Goal: Information Seeking & Learning: Find specific fact

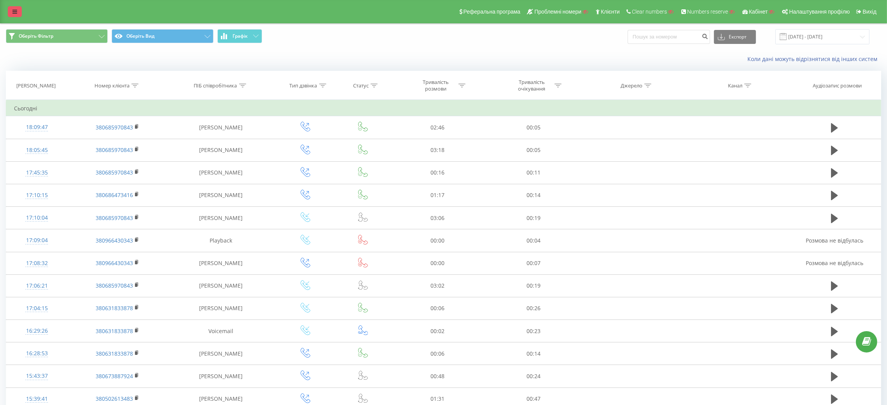
click at [15, 12] on icon at bounding box center [14, 11] width 5 height 5
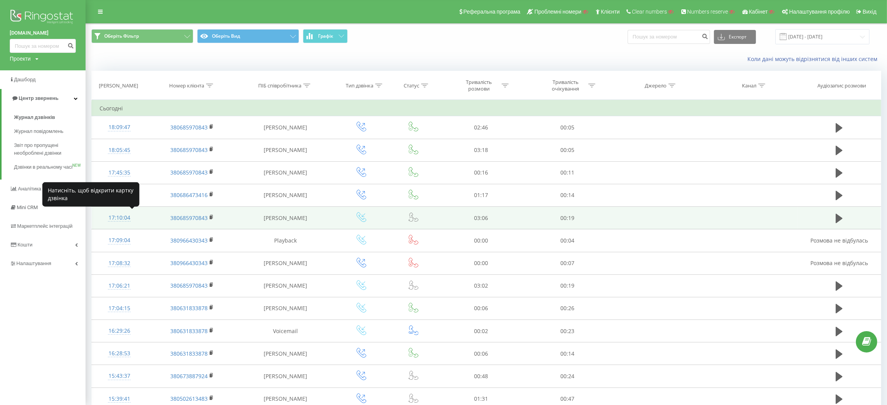
click at [105, 216] on div "17:10:04" at bounding box center [120, 217] width 40 height 15
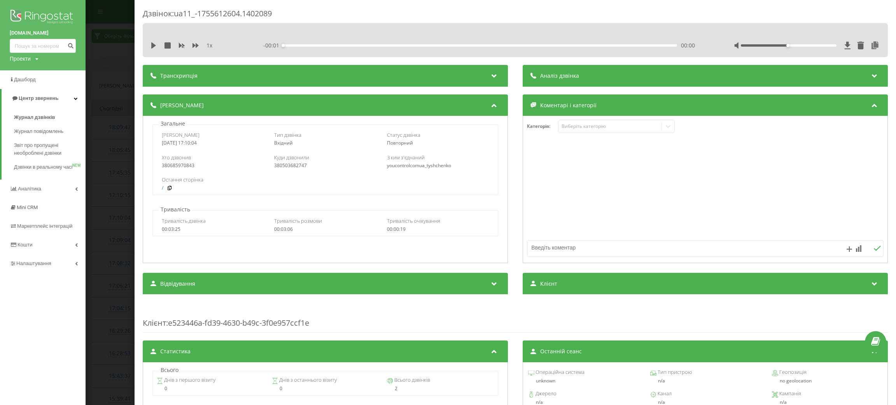
click at [211, 45] on span "1 x" at bounding box center [209, 46] width 6 height 8
click at [202, 73] on div "Транскрипція" at bounding box center [325, 76] width 365 height 22
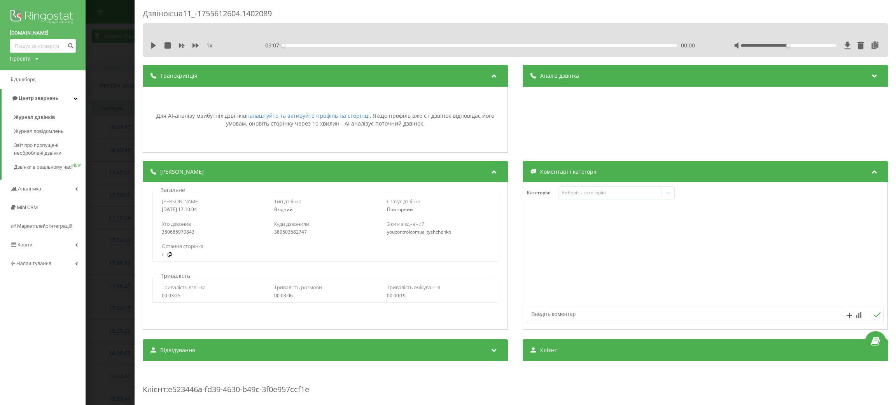
click at [611, 72] on div "Аналіз дзвінка" at bounding box center [705, 76] width 365 height 22
click at [374, 77] on div "Транскрипція" at bounding box center [325, 76] width 365 height 22
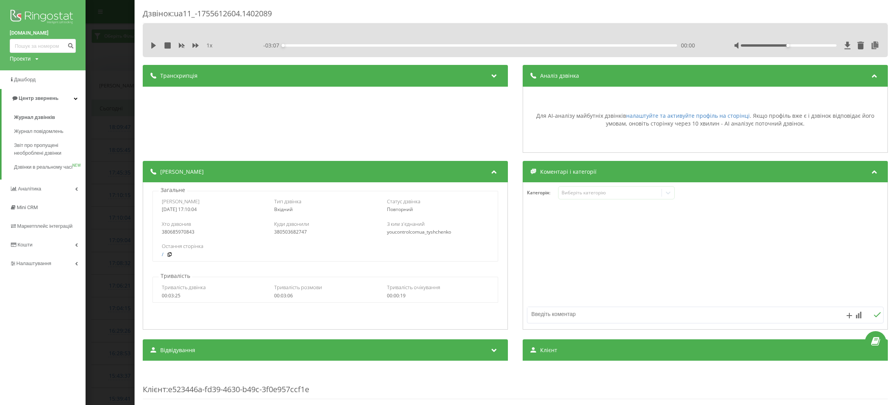
click at [601, 77] on div "Аналіз дзвінка" at bounding box center [705, 76] width 365 height 22
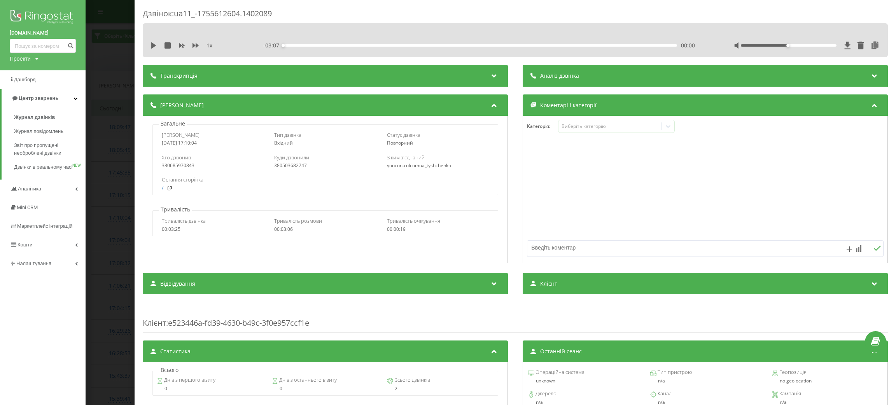
click at [348, 71] on div "Транскрипція" at bounding box center [325, 76] width 365 height 22
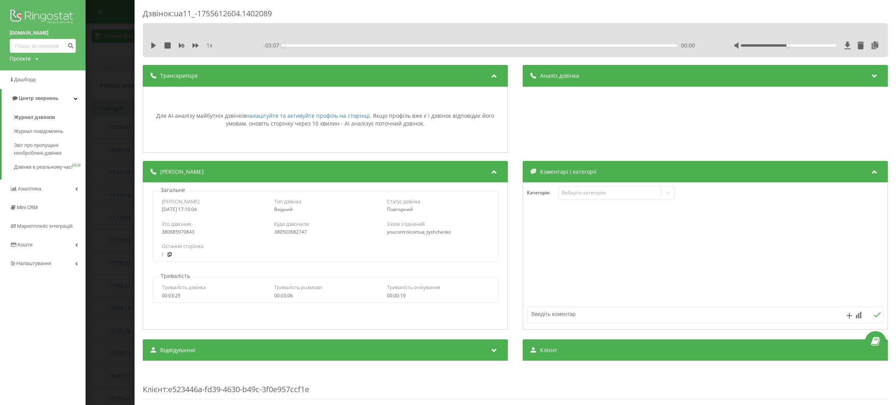
click at [634, 76] on div "Аналіз дзвінка" at bounding box center [705, 76] width 365 height 22
click at [114, 149] on div "Дзвінок : ua11_-1755612604.1402089 1 x - 03:07 00:00 00:00 Транскрипція Для AI-…" at bounding box center [448, 202] width 896 height 405
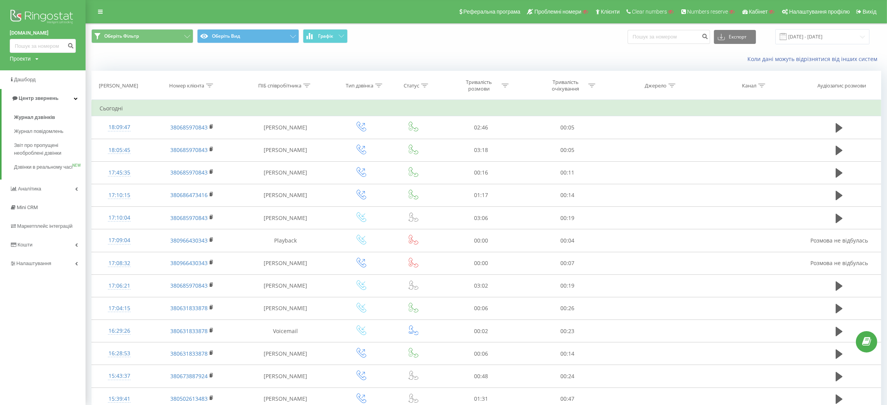
click at [22, 57] on div "Проекти" at bounding box center [20, 59] width 21 height 8
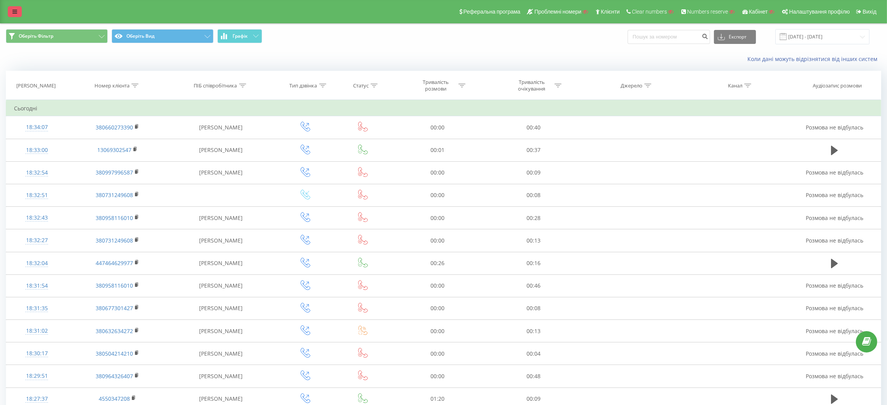
click at [15, 12] on icon at bounding box center [14, 11] width 5 height 5
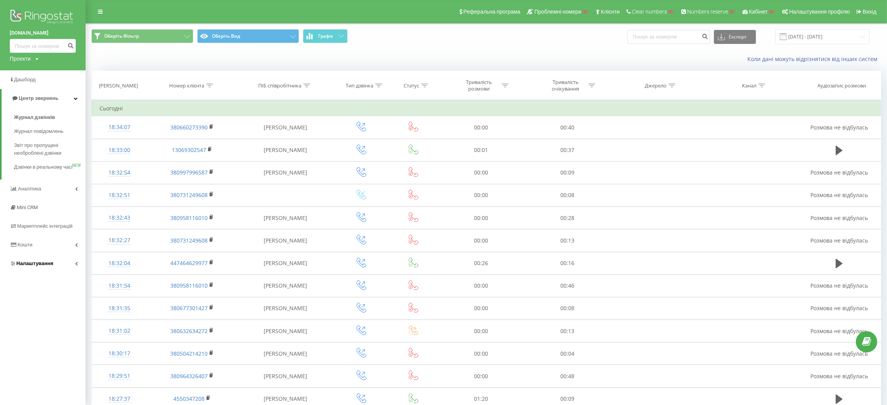
click at [24, 266] on span "Налаштування" at bounding box center [34, 264] width 37 height 6
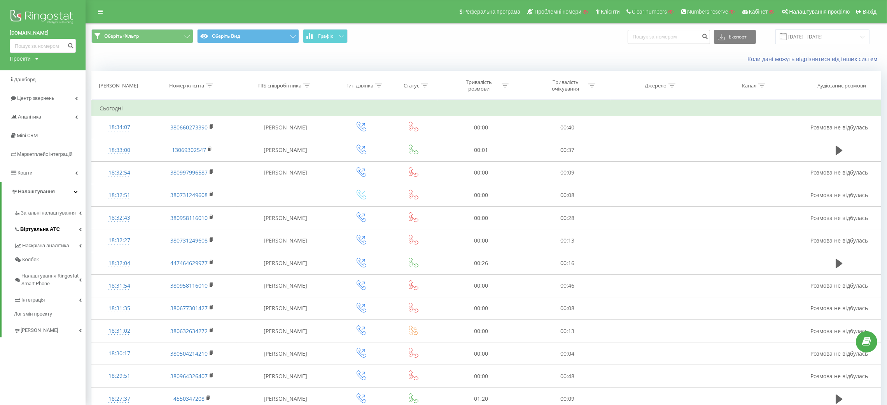
click at [42, 228] on span "Віртуальна АТС" at bounding box center [40, 230] width 40 height 8
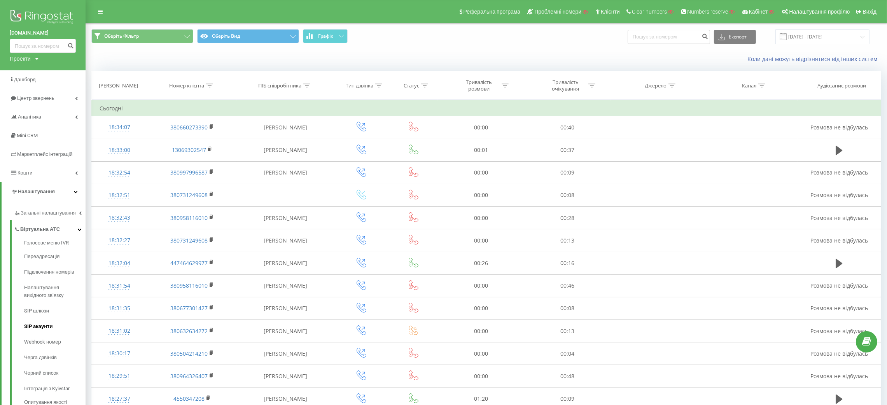
click at [39, 328] on span "SIP акаунти" at bounding box center [38, 327] width 28 height 8
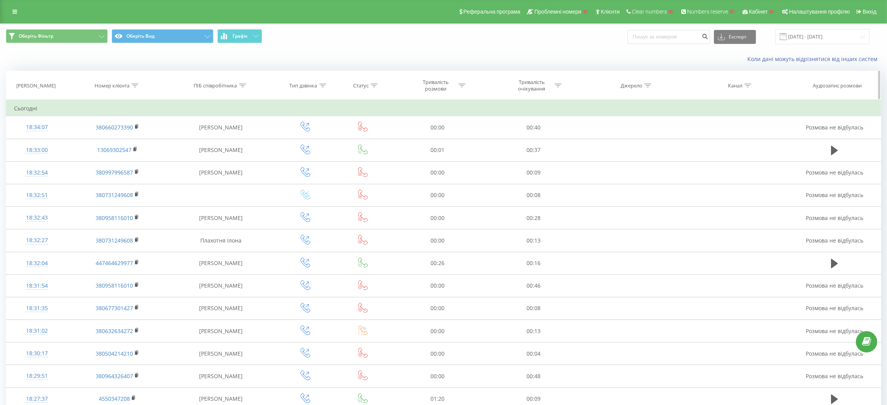
click at [239, 86] on icon at bounding box center [242, 86] width 7 height 4
click at [205, 138] on input "text" at bounding box center [221, 142] width 68 height 14
paste input "Сорока Ксенія"
type input "Сорока Ксенія"
click at [227, 157] on span "OK" at bounding box center [238, 156] width 22 height 12
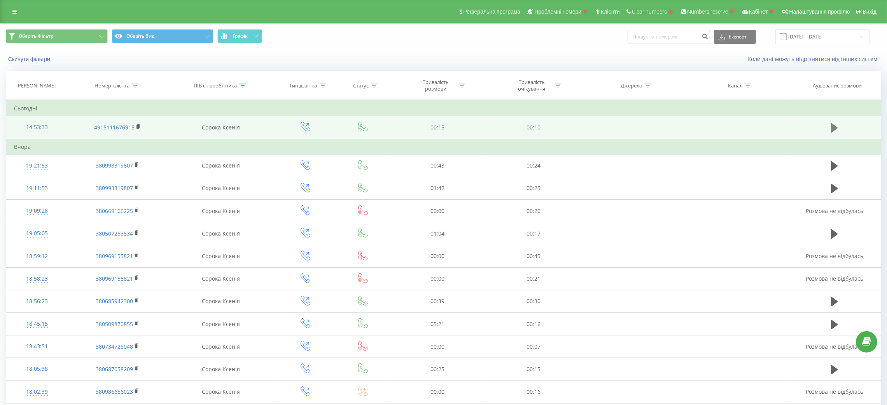
click at [830, 125] on button at bounding box center [835, 128] width 12 height 12
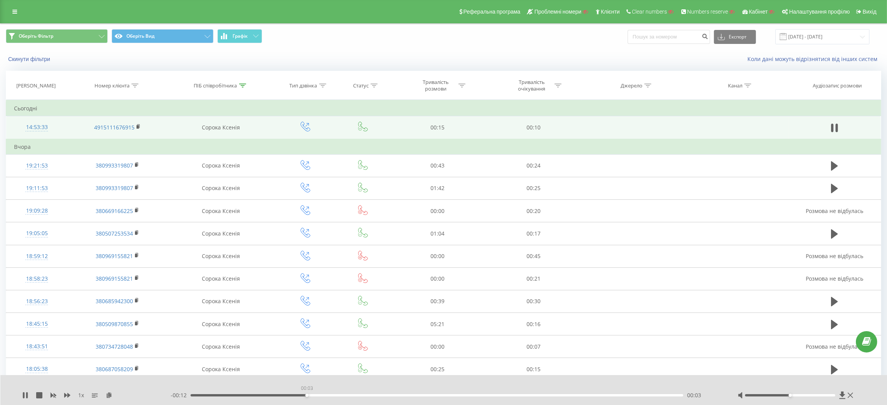
click at [307, 395] on div "00:03" at bounding box center [437, 395] width 493 height 2
click at [424, 395] on div "00:07" at bounding box center [437, 395] width 493 height 2
click at [563, 395] on div "00:08" at bounding box center [437, 395] width 493 height 2
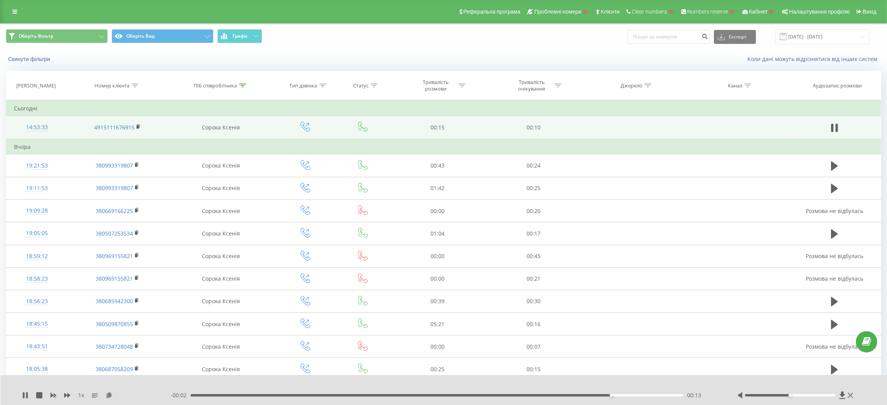
click at [449, 397] on div "- 00:02 00:13 00:13" at bounding box center [444, 396] width 547 height 8
click at [448, 394] on div "00:08" at bounding box center [437, 395] width 493 height 2
click at [835, 128] on icon at bounding box center [834, 127] width 7 height 11
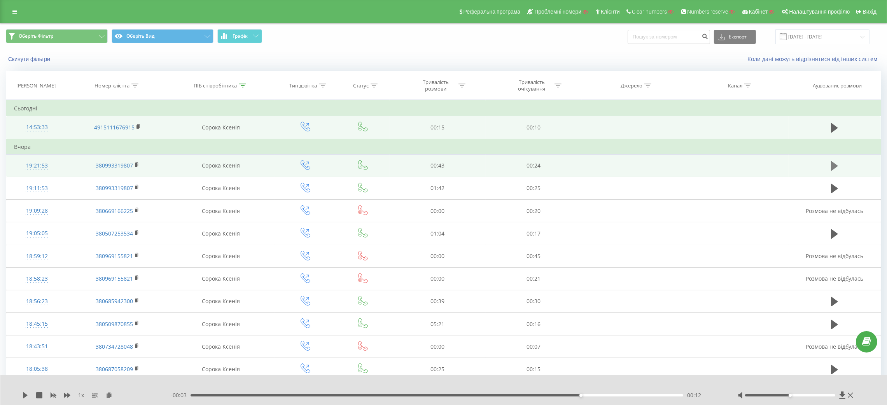
click at [839, 164] on button at bounding box center [835, 166] width 12 height 12
click at [836, 164] on icon at bounding box center [837, 166] width 2 height 9
